Goal: Task Accomplishment & Management: Manage account settings

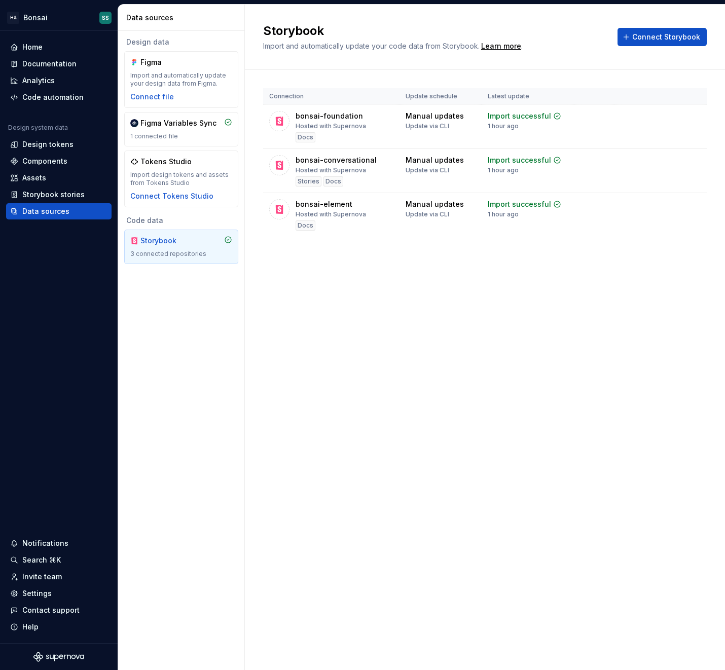
click at [310, 322] on div "Storybook Import and automatically update your code data from Storybook. Learn …" at bounding box center [485, 338] width 480 height 666
click at [366, 318] on div "Storybook Import and automatically update your code data from Storybook. Learn …" at bounding box center [485, 338] width 480 height 666
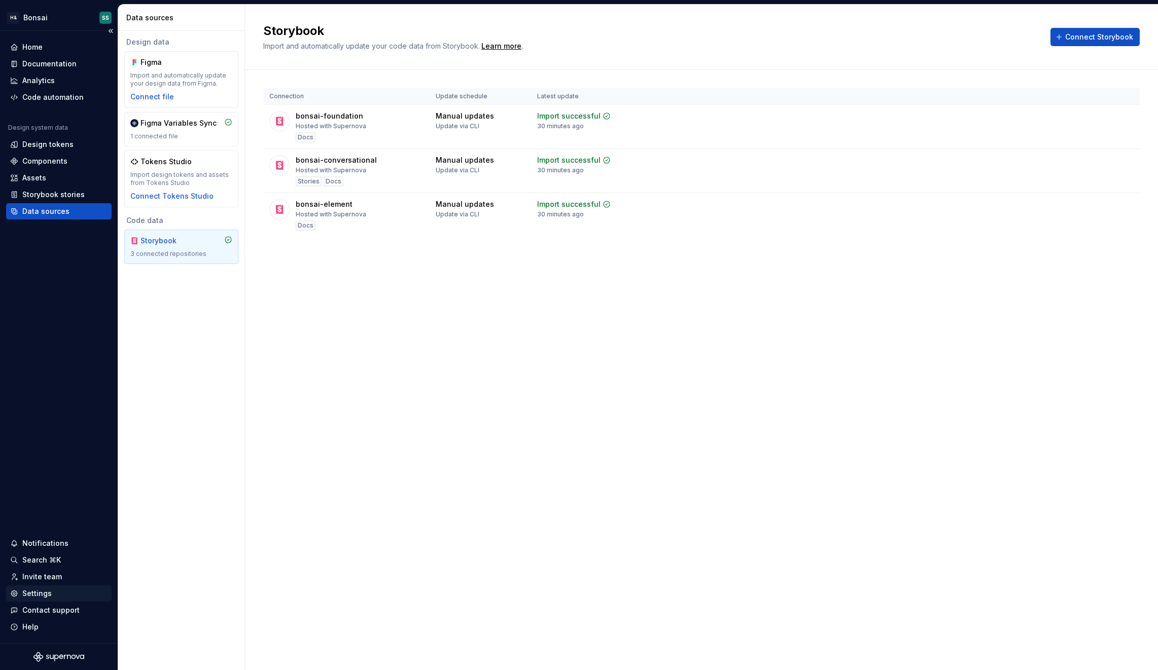
click at [40, 592] on div "Settings" at bounding box center [36, 594] width 29 height 10
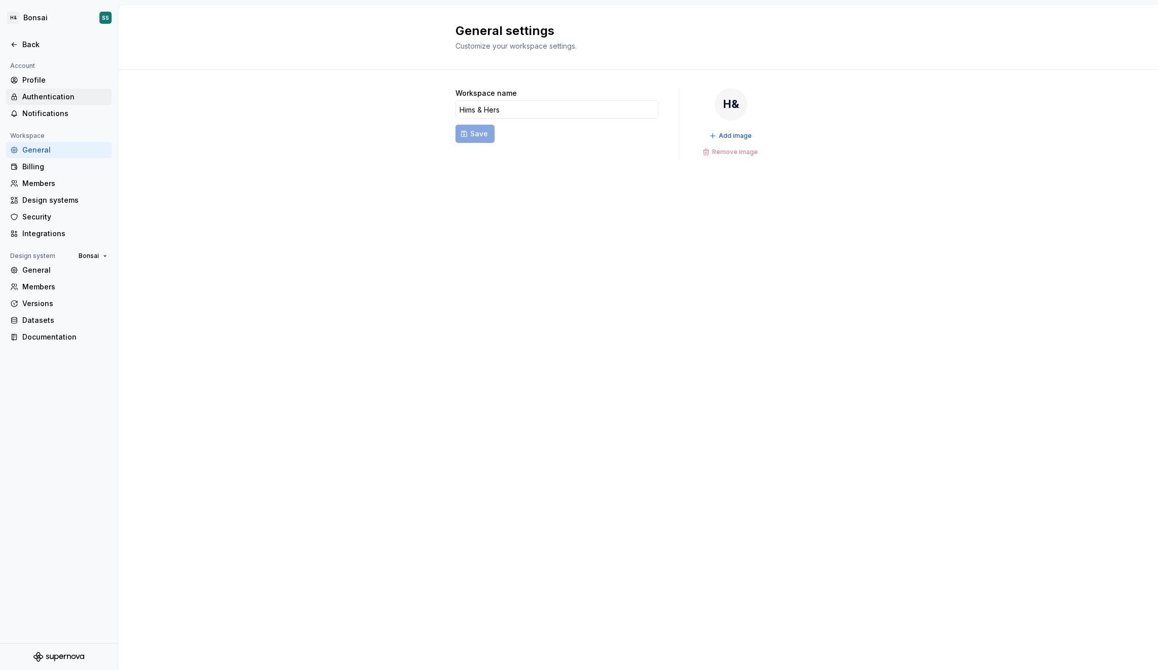
click at [56, 102] on div "Authentication" at bounding box center [58, 97] width 105 height 16
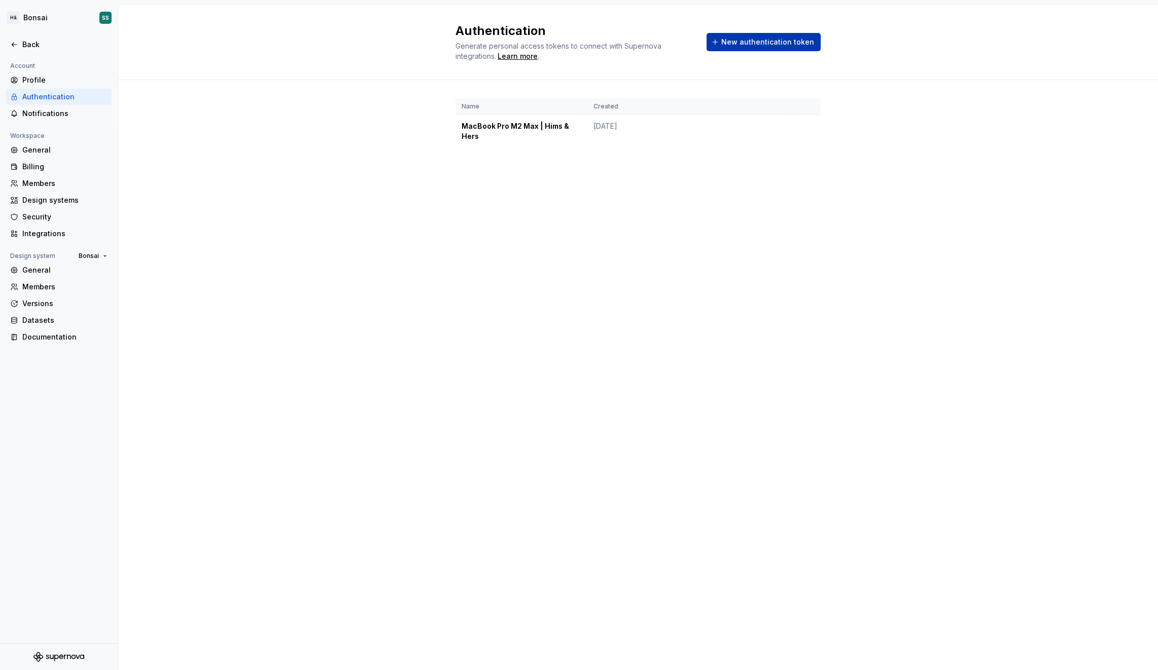
click at [725, 44] on span "New authentication token" at bounding box center [767, 42] width 93 height 10
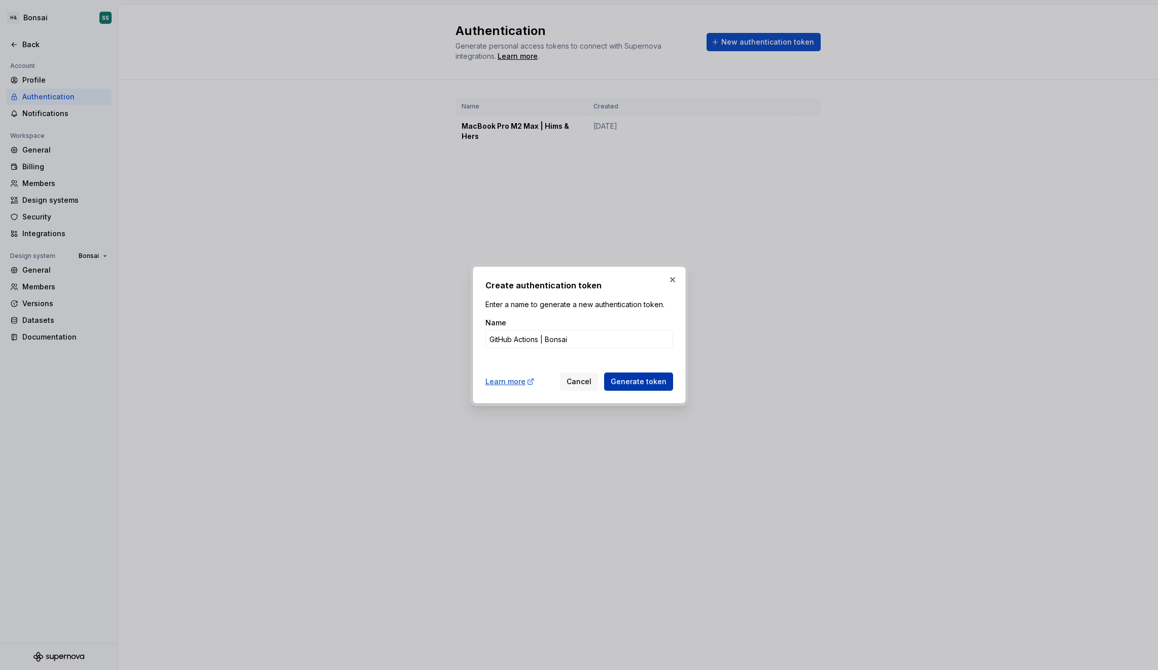
type input "GitHub Actions | Bonsai"
click at [647, 385] on span "Generate token" at bounding box center [639, 382] width 56 height 10
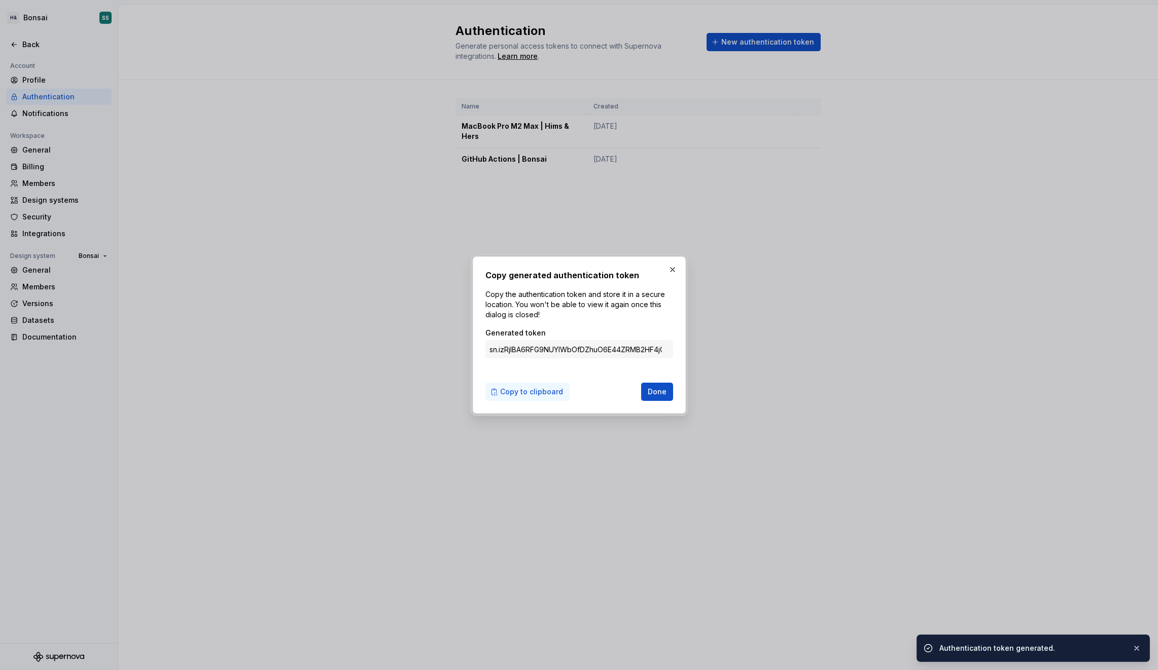
click at [533, 389] on span "Copy to clipboard" at bounding box center [531, 392] width 63 height 10
click at [537, 352] on input "sn.izRjIBA6RFG9NUYlWbOfDZhuO6E44ZRMB2HF4jGEwrLeD6v4sQjKhO8OMaLiji22iaYoxI3XCz6h…" at bounding box center [579, 349] width 188 height 18
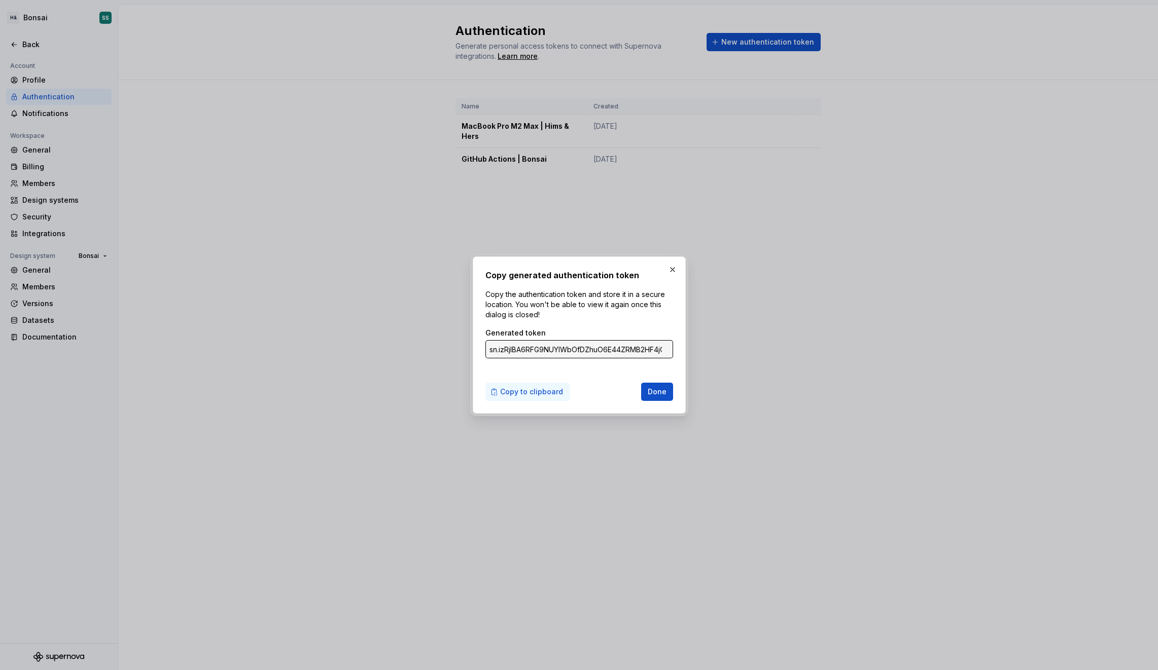
click at [528, 386] on button "Copy to clipboard" at bounding box center [527, 392] width 84 height 18
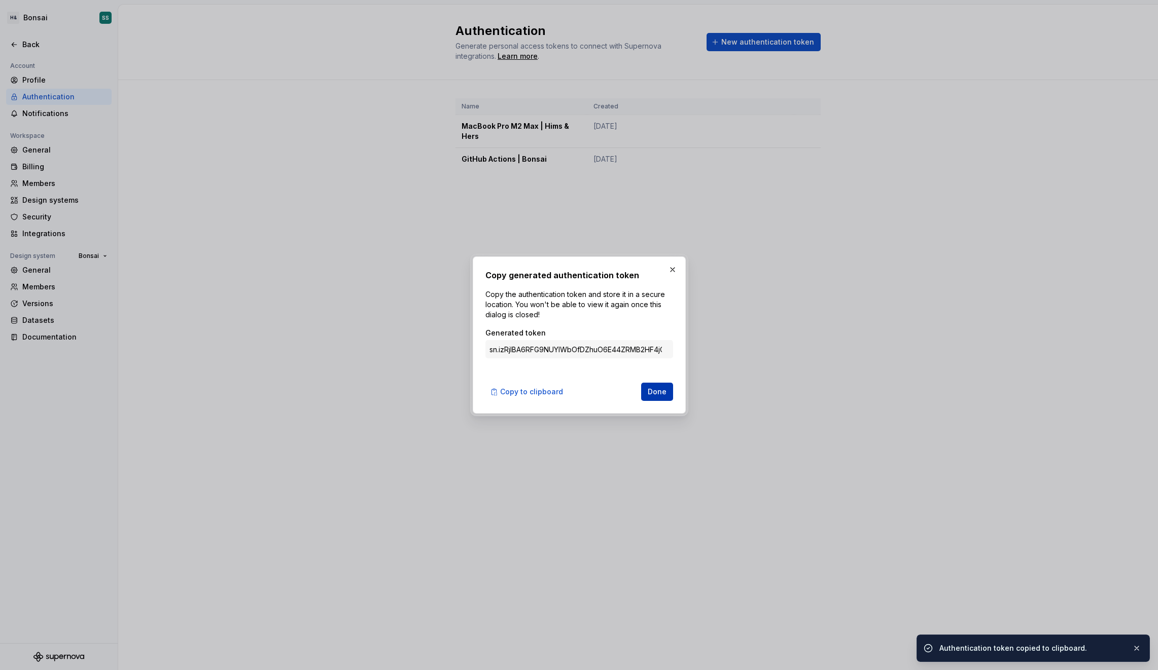
click at [663, 391] on span "Done" at bounding box center [657, 392] width 19 height 10
